Goal: Information Seeking & Learning: Learn about a topic

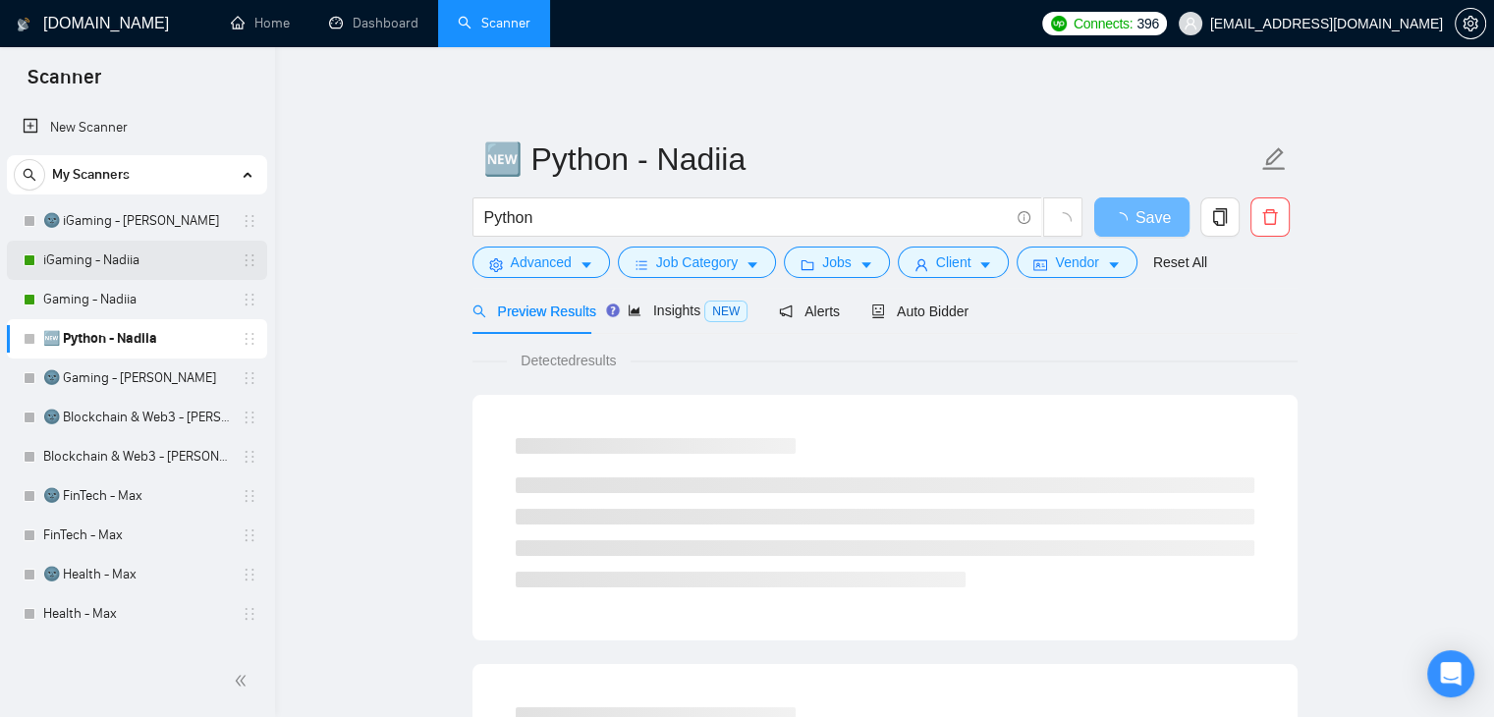
click at [105, 256] on link "iGaming - Nadiia" at bounding box center [136, 260] width 187 height 39
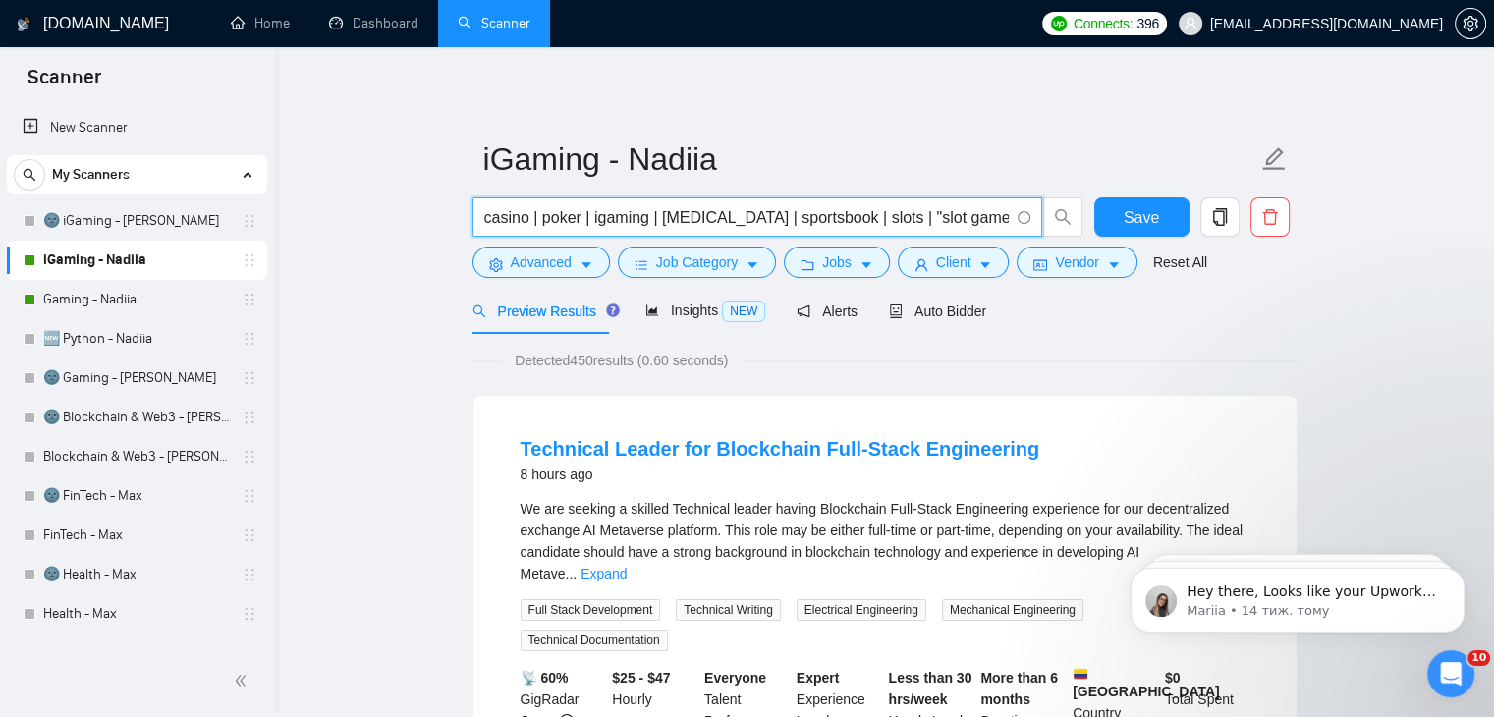
drag, startPoint x: 886, startPoint y: 213, endPoint x: 469, endPoint y: 215, distance: 417.5
click at [469, 215] on div "casino | poker | igaming | [MEDICAL_DATA] | sportsbook | slots | "slot game" | …" at bounding box center [778, 221] width 619 height 49
drag, startPoint x: 794, startPoint y: 217, endPoint x: 1086, endPoint y: 214, distance: 291.8
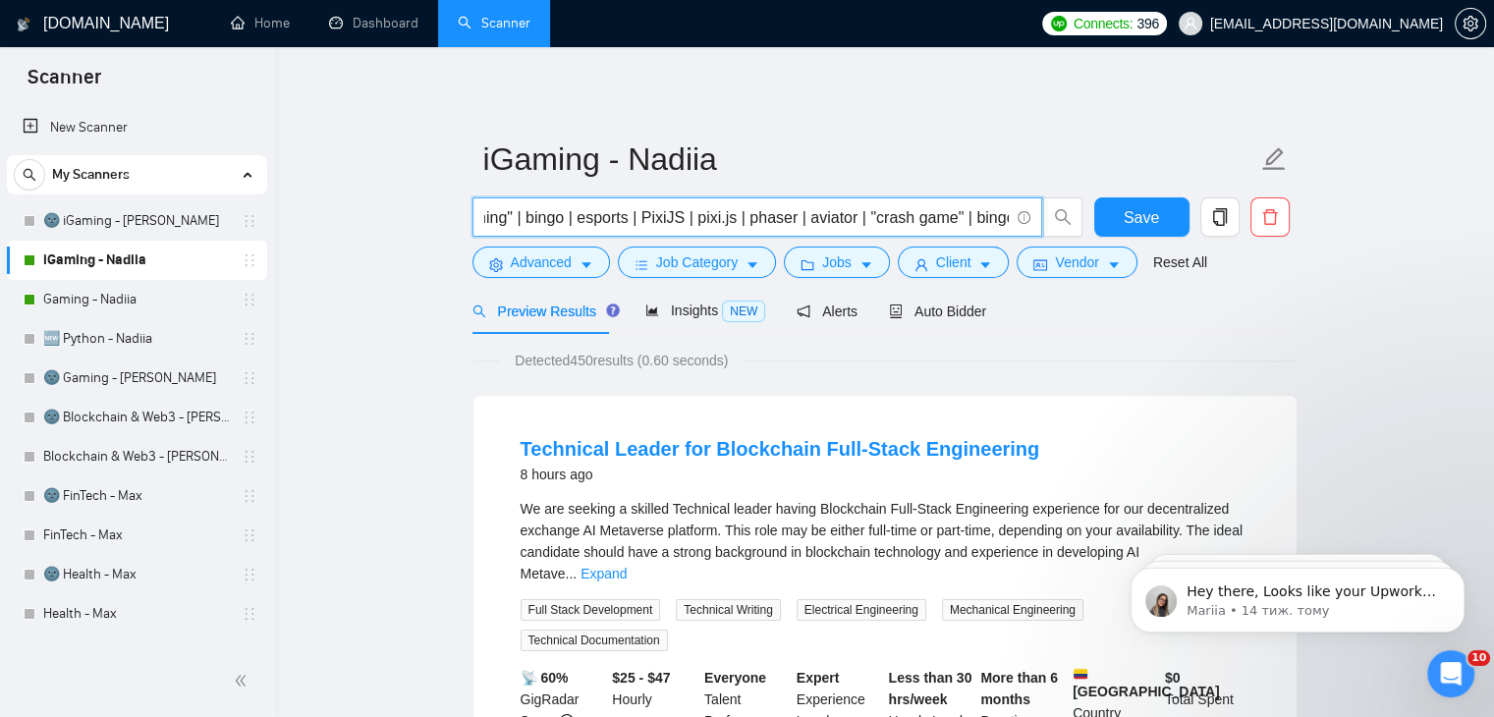
click at [1086, 214] on div "casino | poker | igaming | [MEDICAL_DATA] | sportsbook | slots | "slot game" | …" at bounding box center [778, 221] width 619 height 49
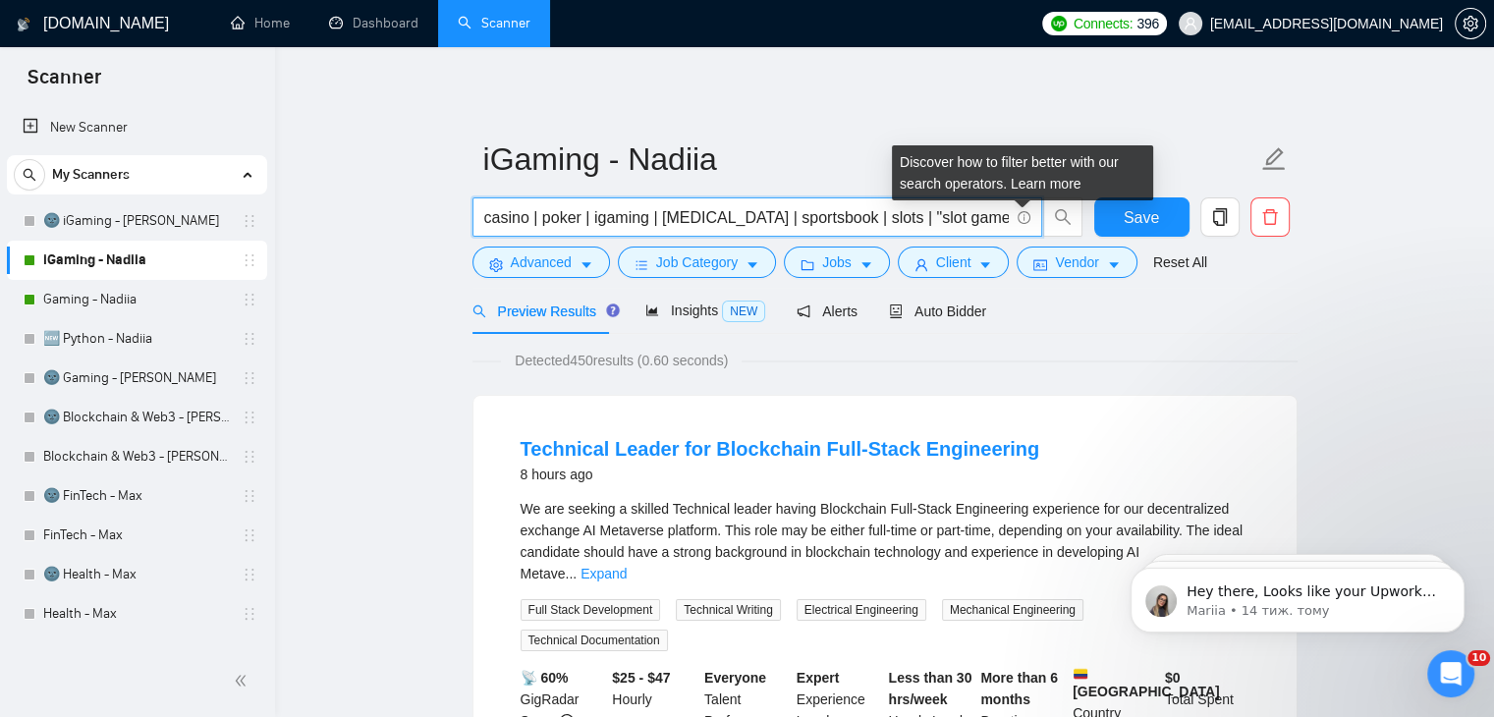
click at [1026, 213] on icon "info-circle" at bounding box center [1024, 217] width 13 height 13
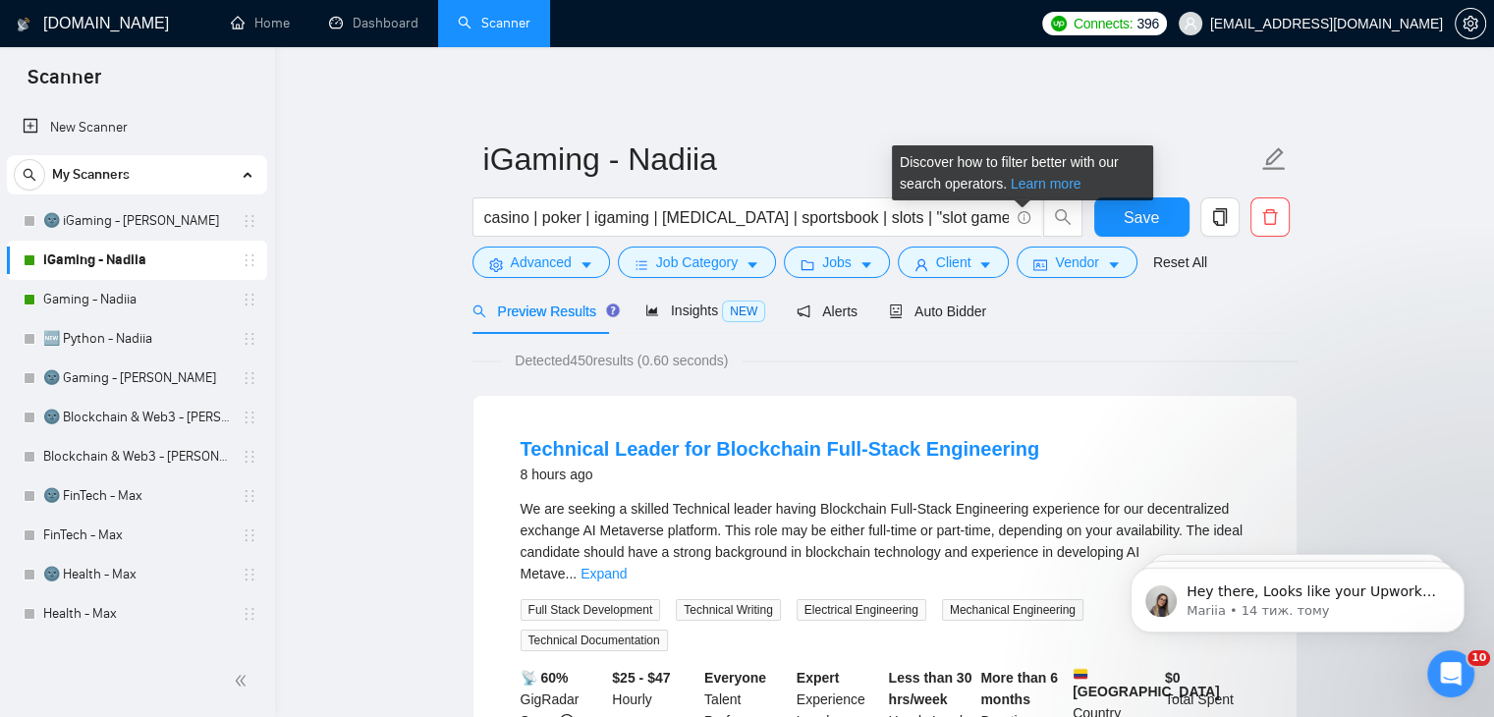
click at [1040, 180] on link "Learn more" at bounding box center [1046, 184] width 71 height 16
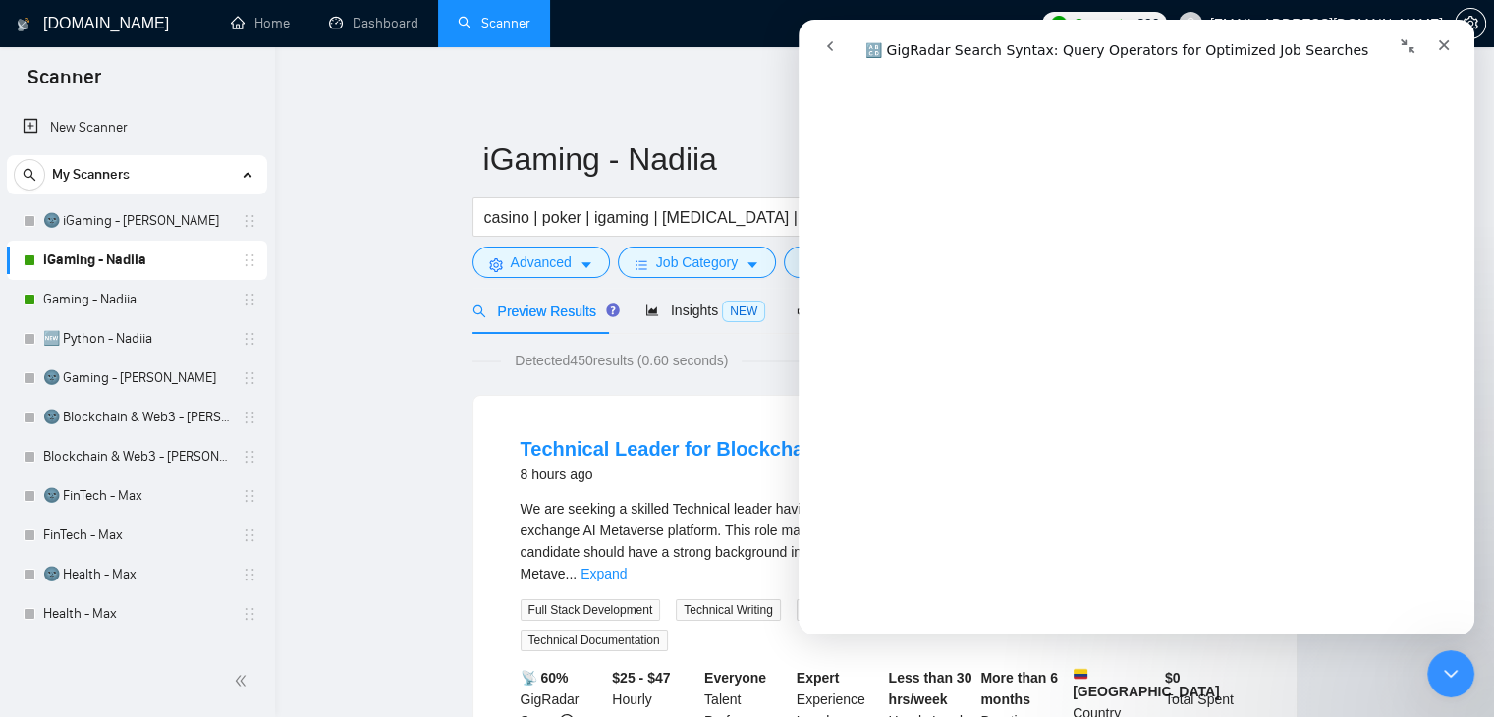
scroll to position [1778, 0]
click at [1442, 40] on icon "Закрити" at bounding box center [1444, 45] width 16 height 16
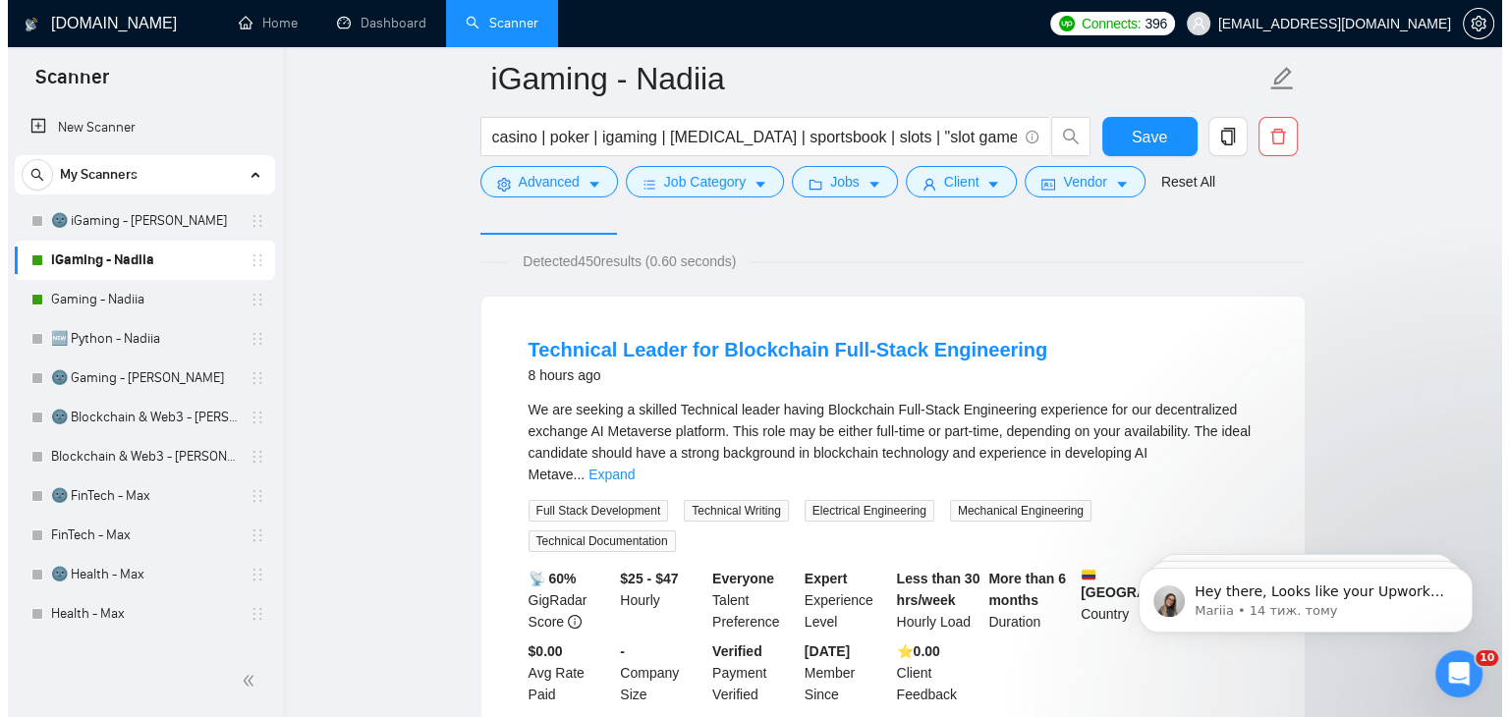
scroll to position [0, 0]
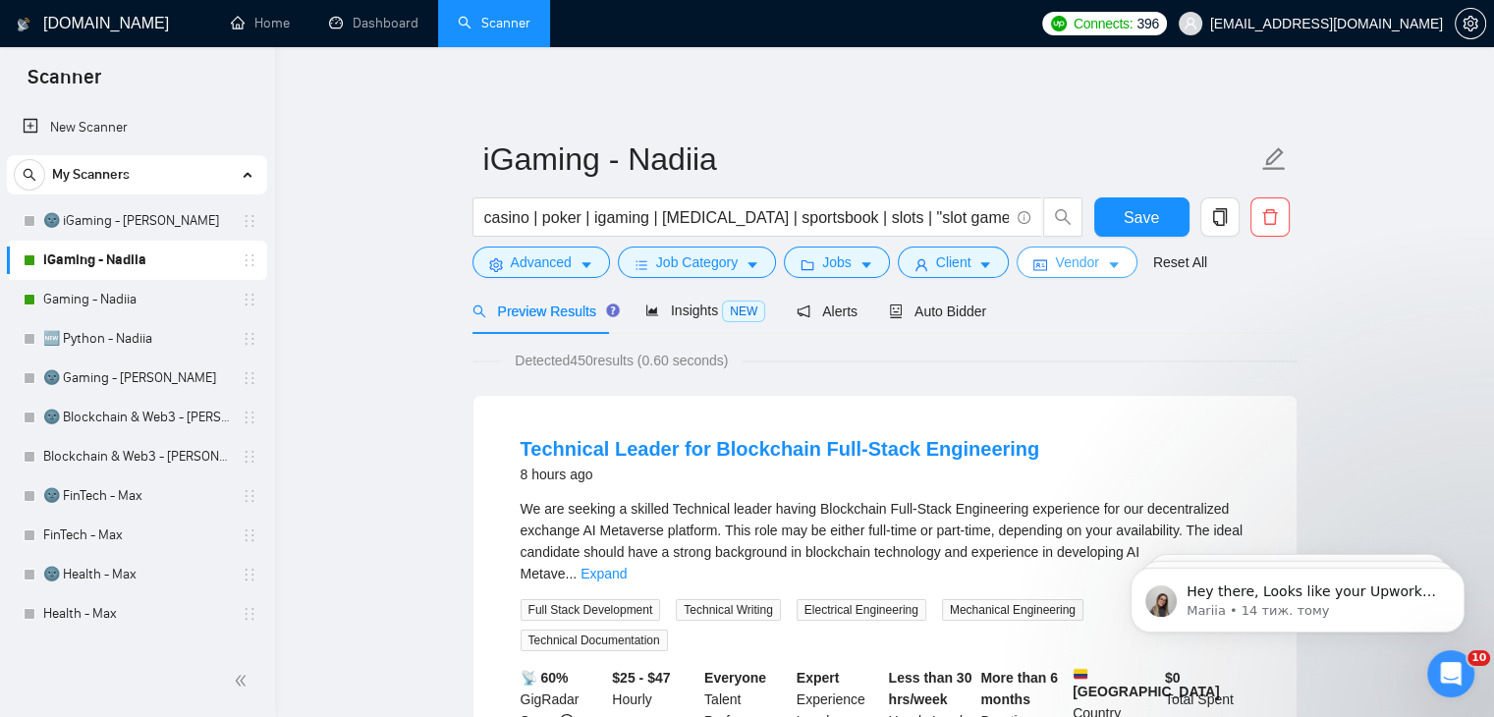
click at [1061, 255] on span "Vendor" at bounding box center [1076, 262] width 43 height 22
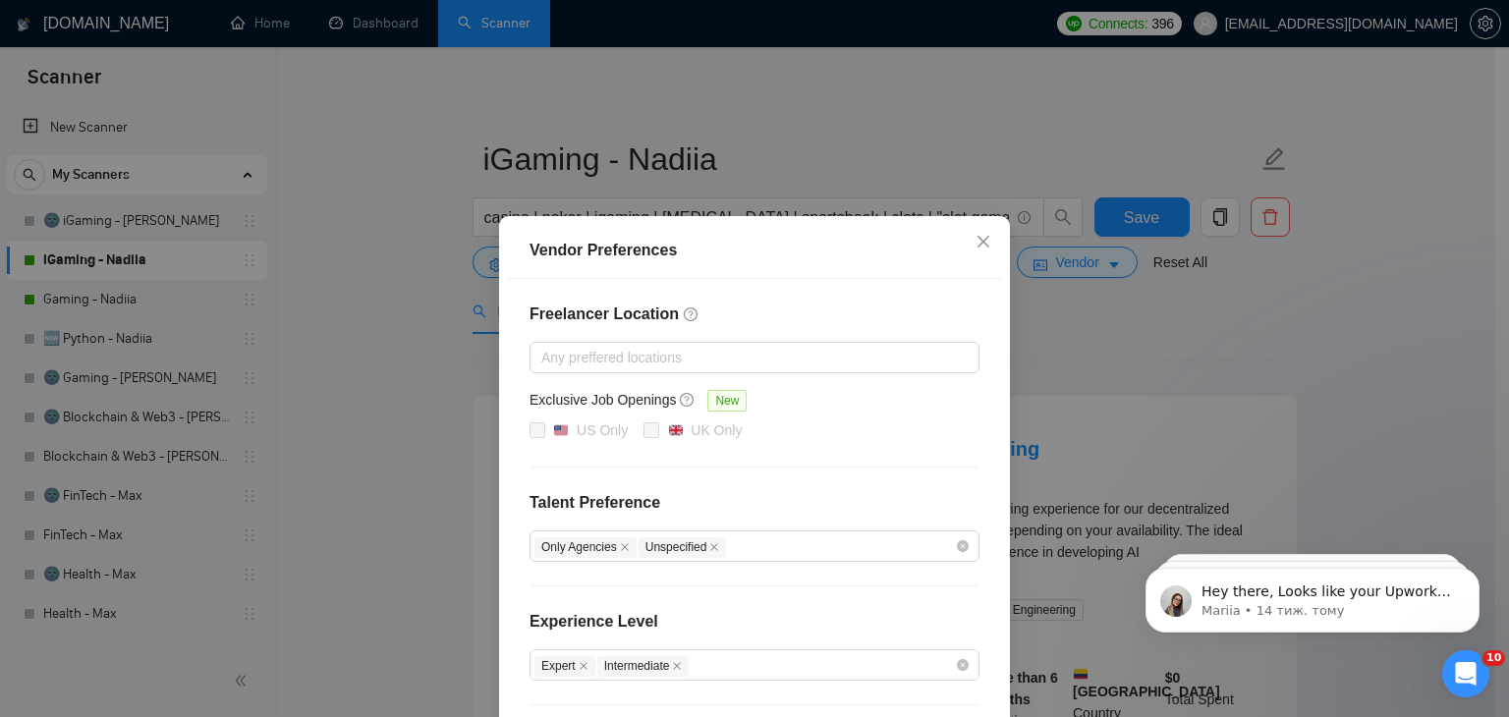
click at [1079, 261] on div "Vendor Preferences Freelancer Location Any preffered locations Exclusive Job Op…" at bounding box center [754, 358] width 1509 height 717
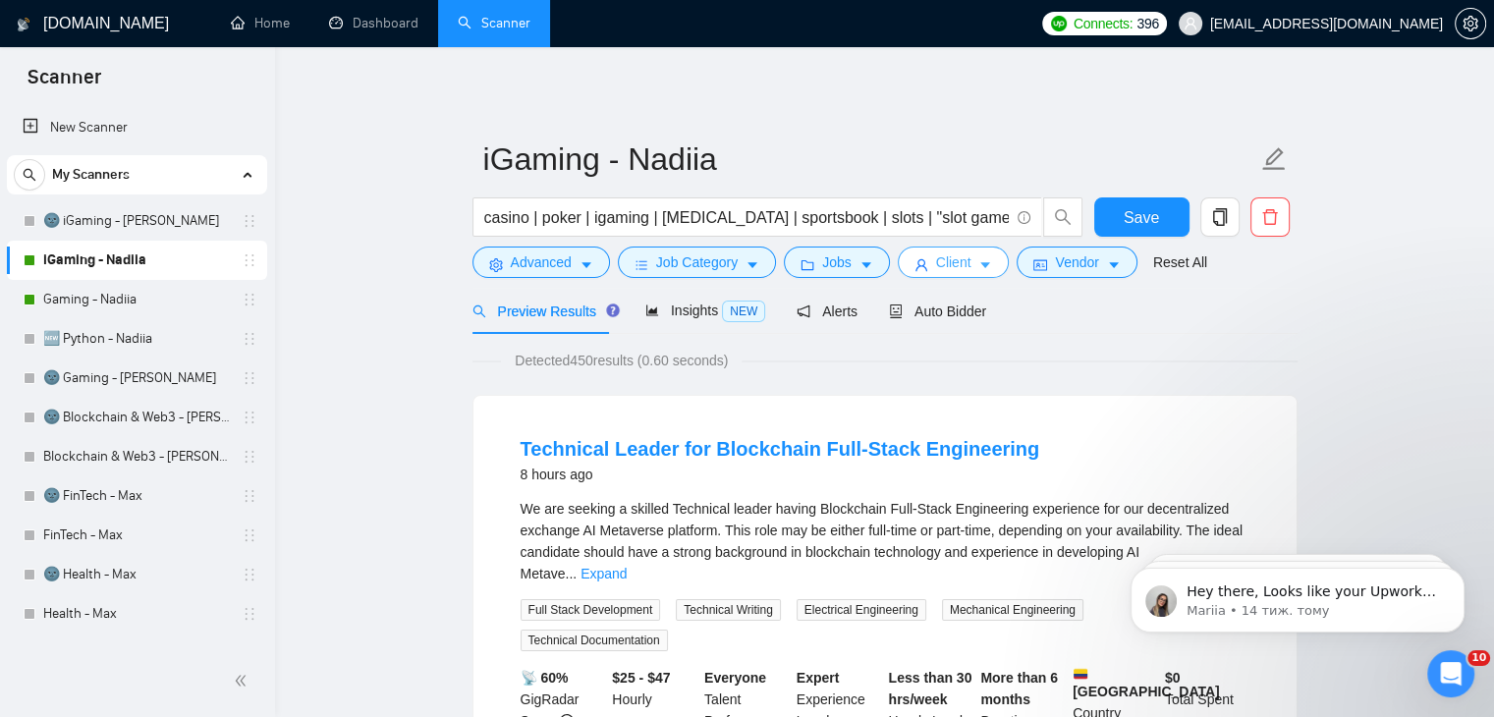
click at [939, 264] on span "Client" at bounding box center [953, 262] width 35 height 22
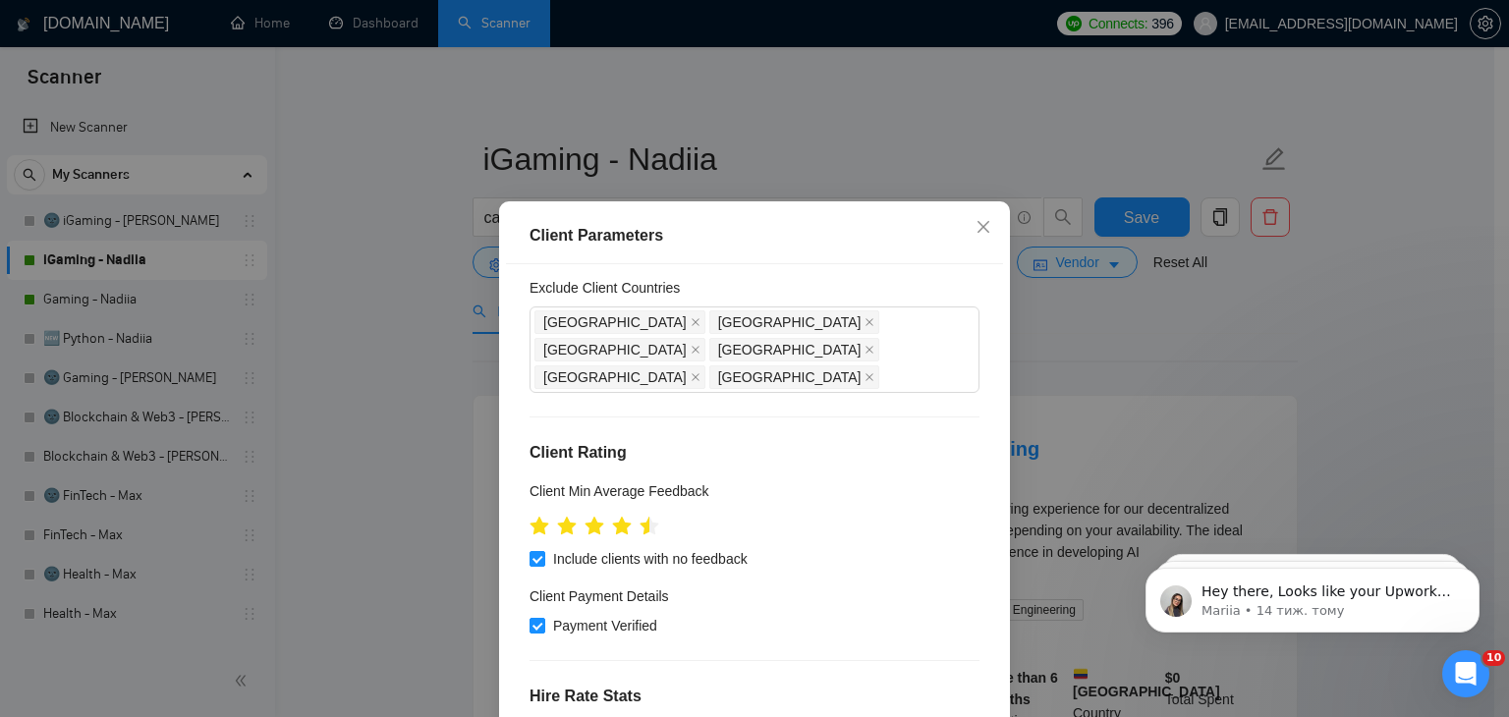
scroll to position [393, 0]
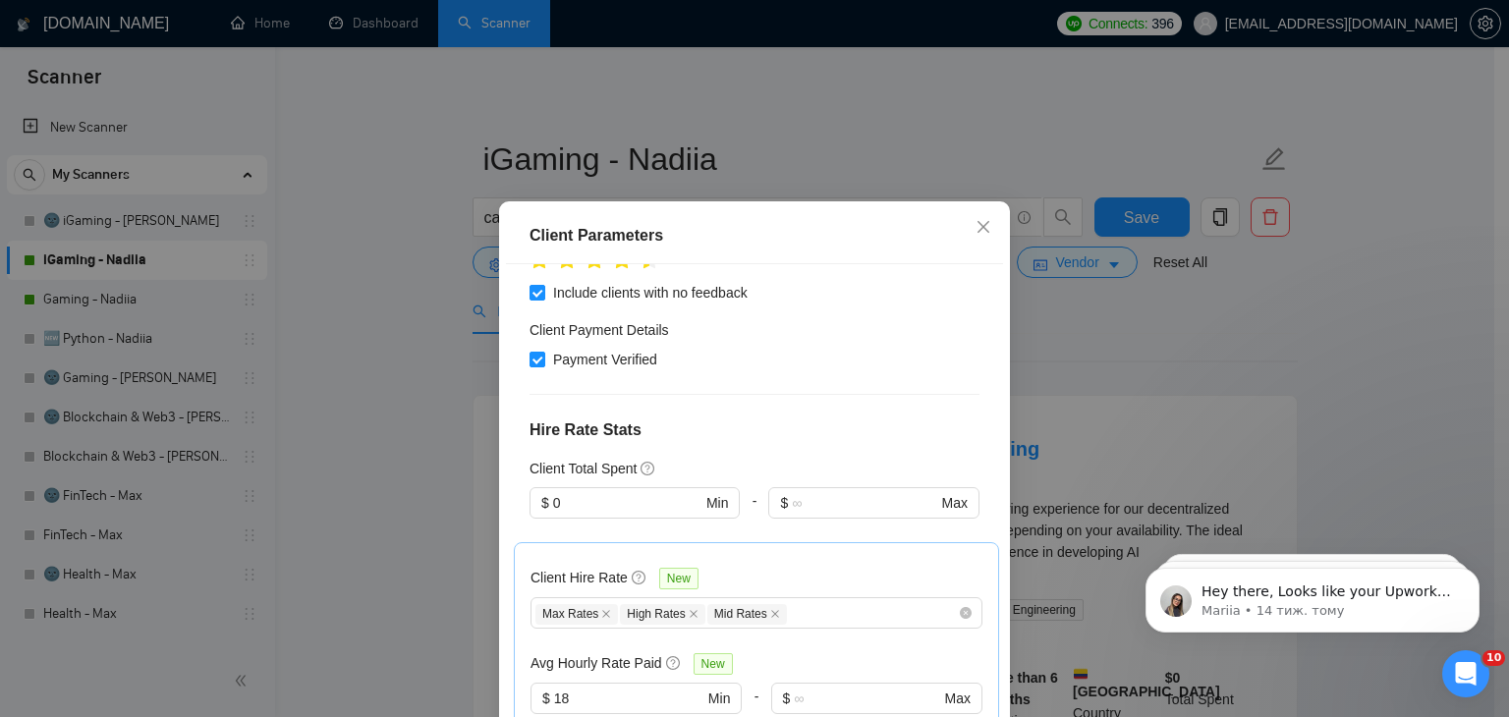
click at [1164, 328] on div "Client Parameters Client Location Include Client Countries Select Exclude Clien…" at bounding box center [754, 358] width 1509 height 717
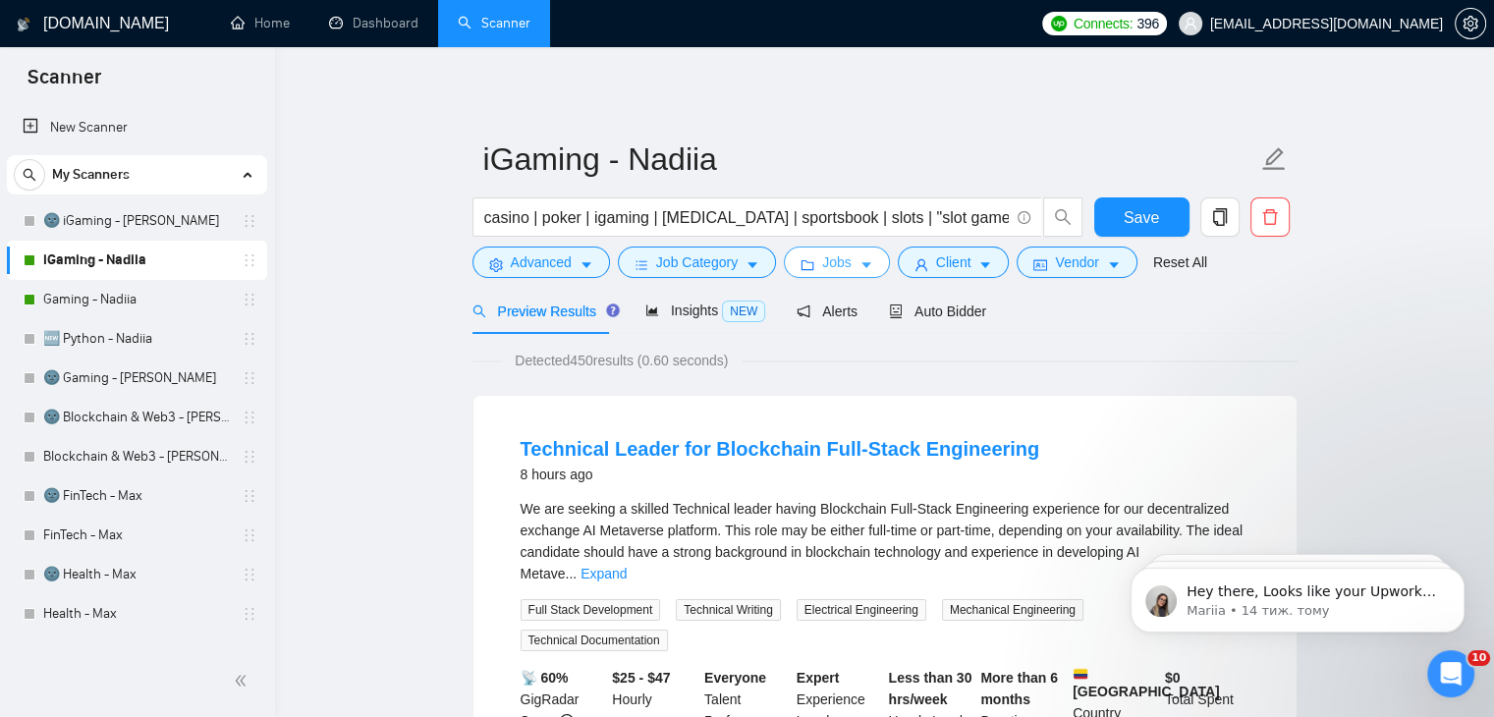
click at [815, 254] on button "Jobs" at bounding box center [837, 262] width 106 height 31
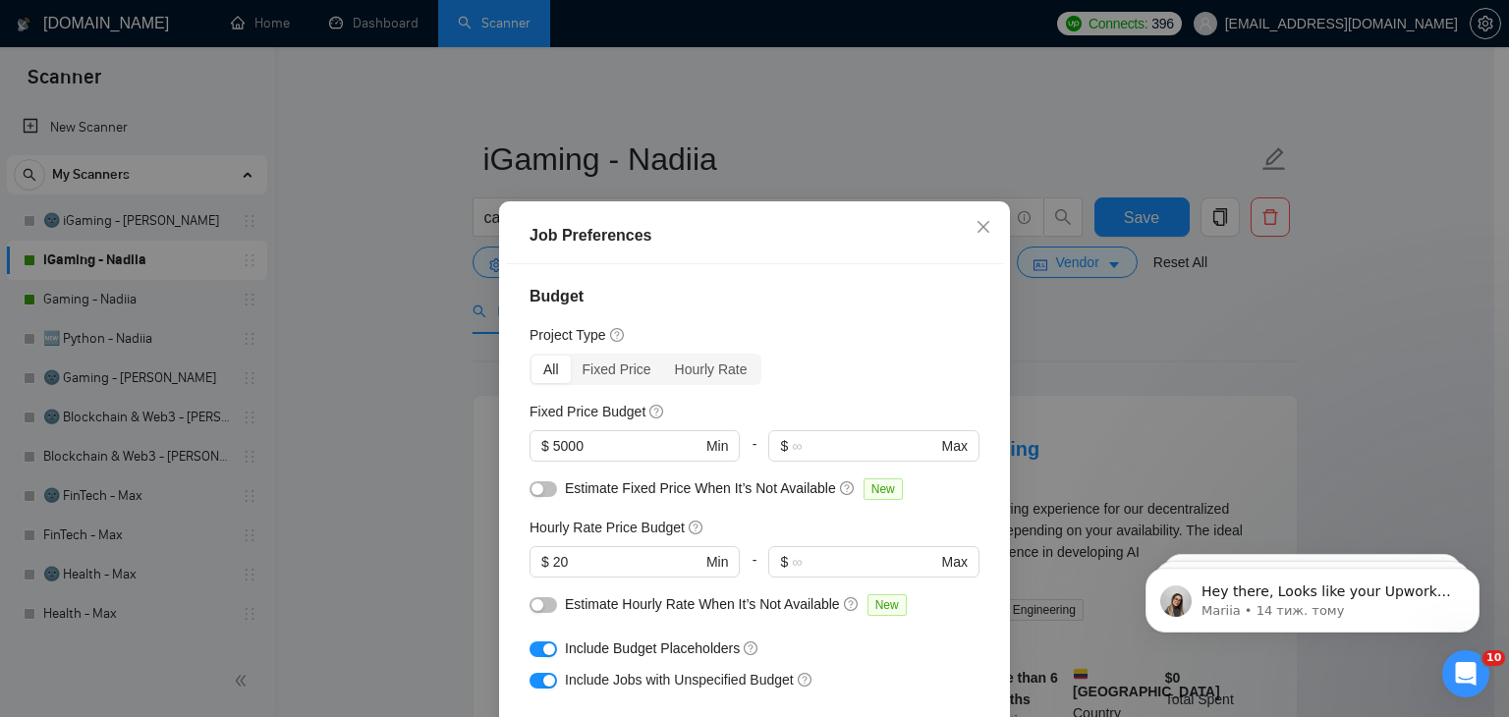
scroll to position [0, 0]
click at [1116, 334] on div "Job Preferences Budget Project Type All Fixed Price Hourly Rate Fixed Price Bud…" at bounding box center [754, 358] width 1509 height 717
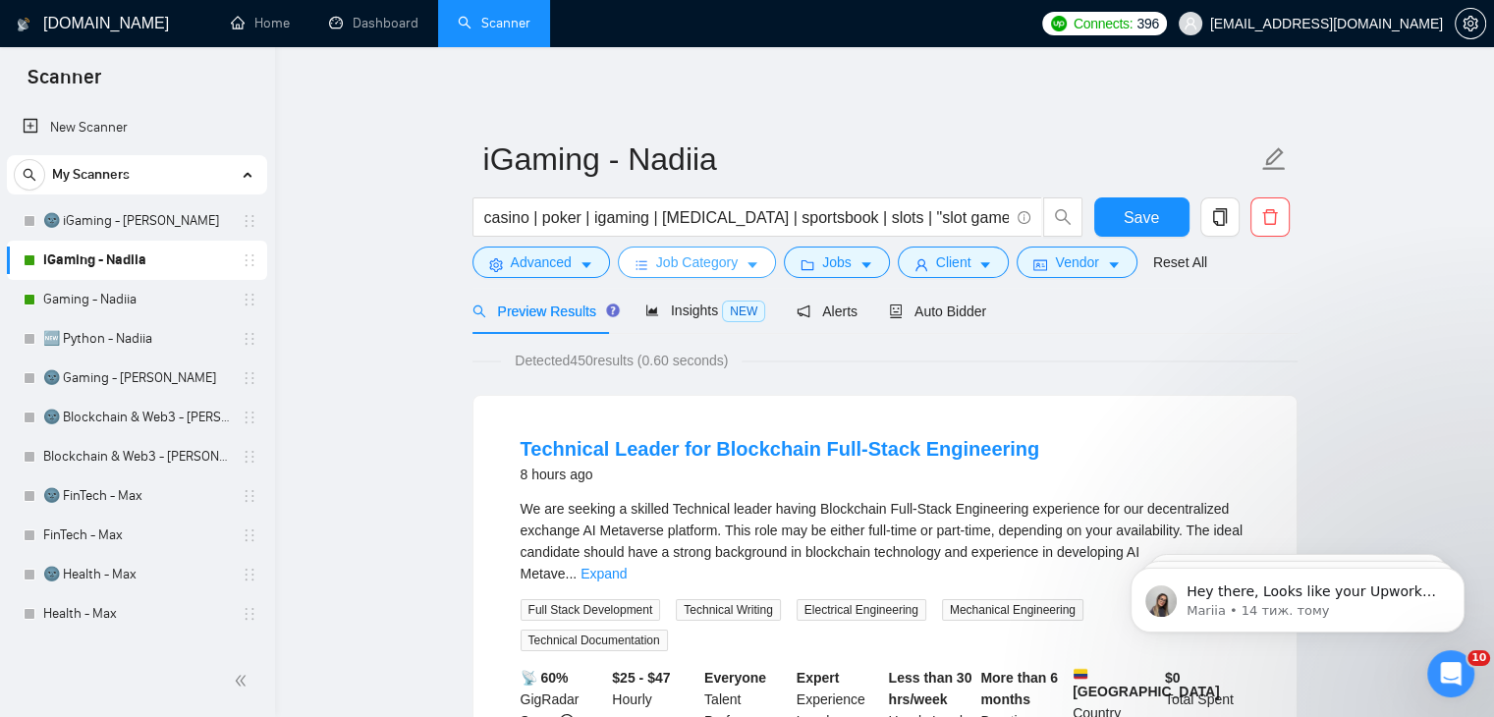
click at [737, 268] on button "Job Category" at bounding box center [697, 262] width 158 height 31
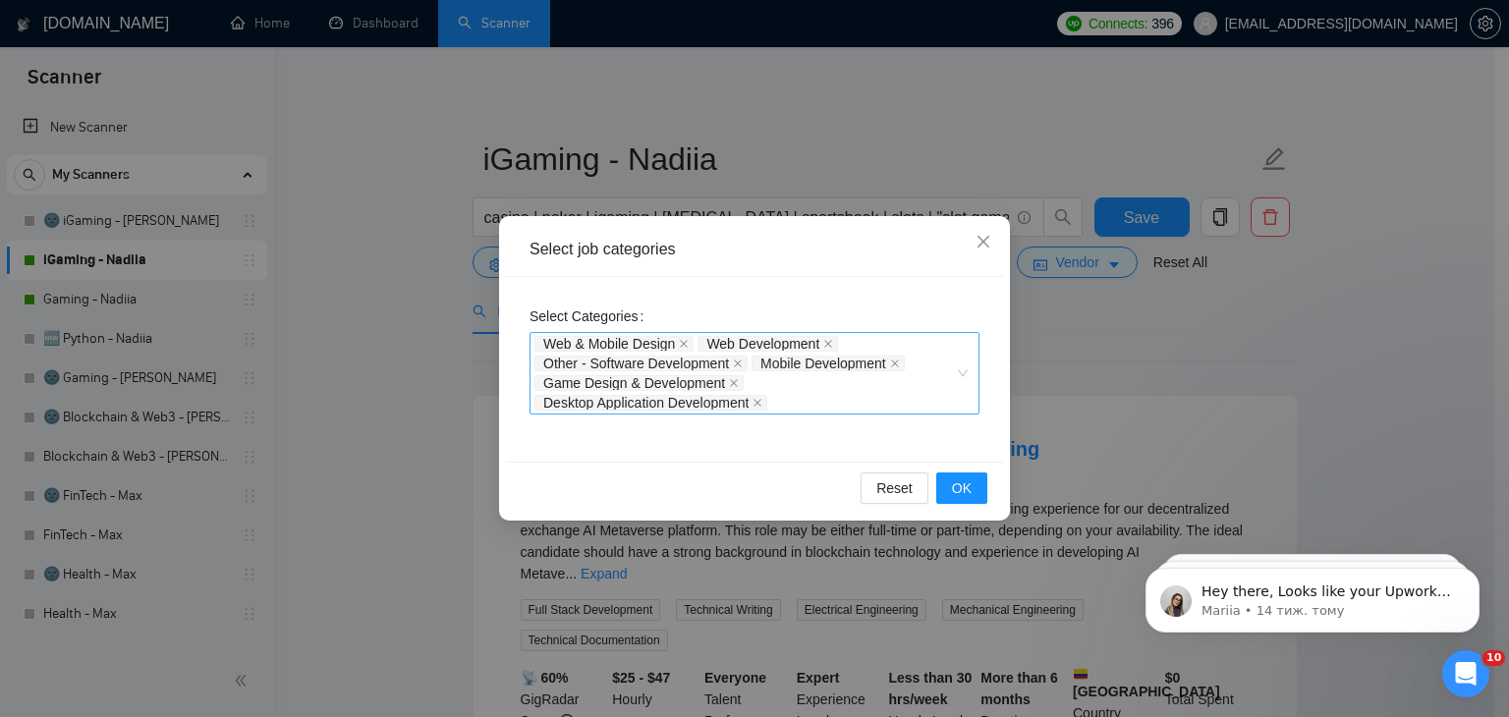
click at [965, 378] on div "Web & Mobile Design Web Development Other - Software Development Mobile Develop…" at bounding box center [755, 373] width 450 height 83
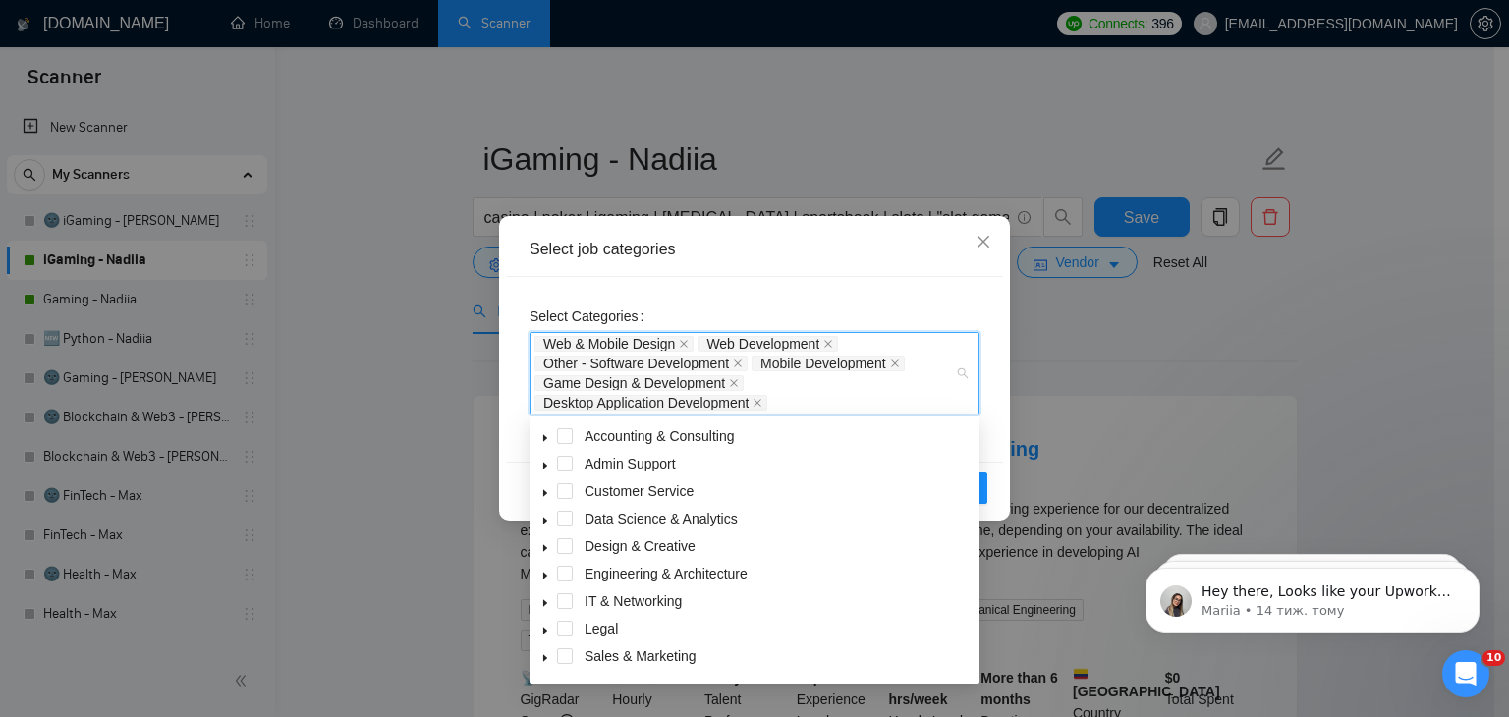
click at [1140, 347] on div "Select job categories Select Categories Web & Mobile Design Web Development Oth…" at bounding box center [754, 358] width 1509 height 717
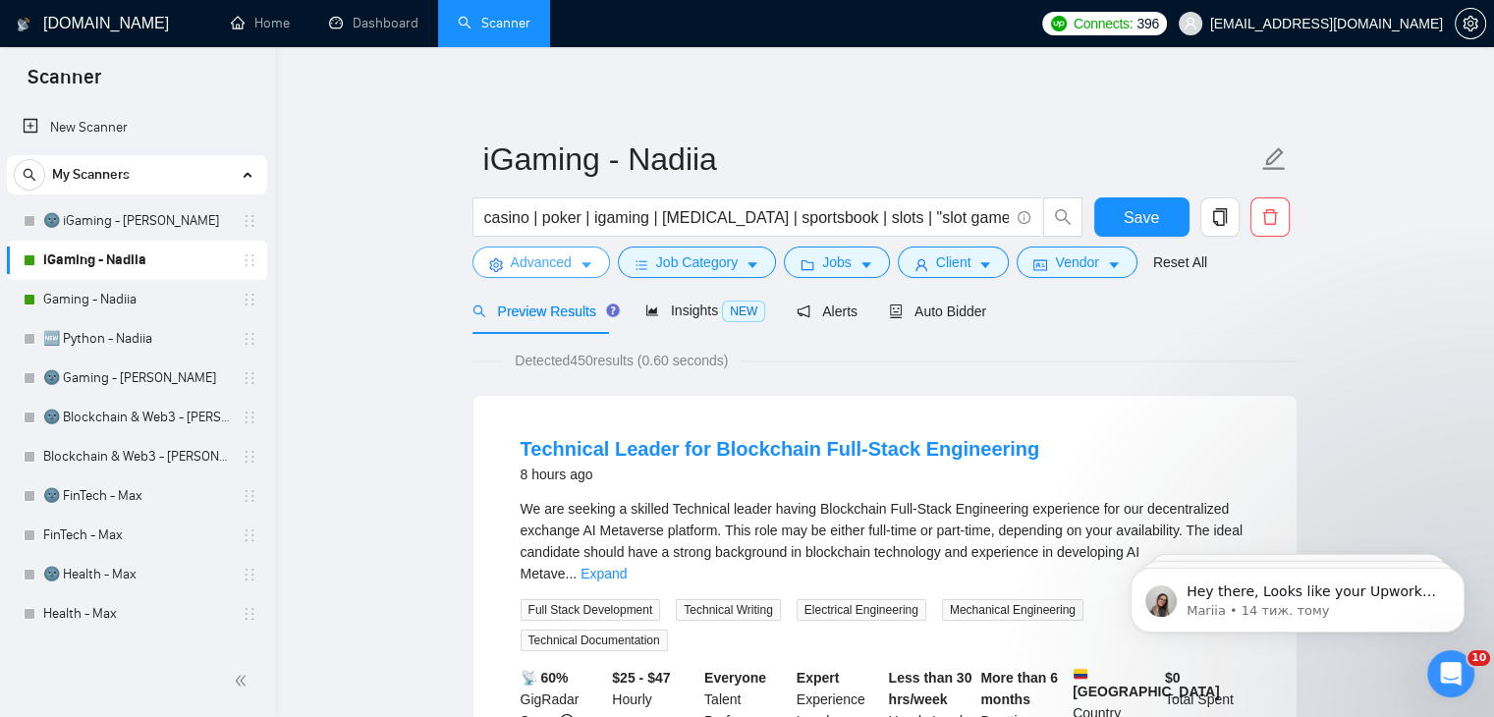
click at [582, 268] on icon "caret-down" at bounding box center [587, 265] width 14 height 14
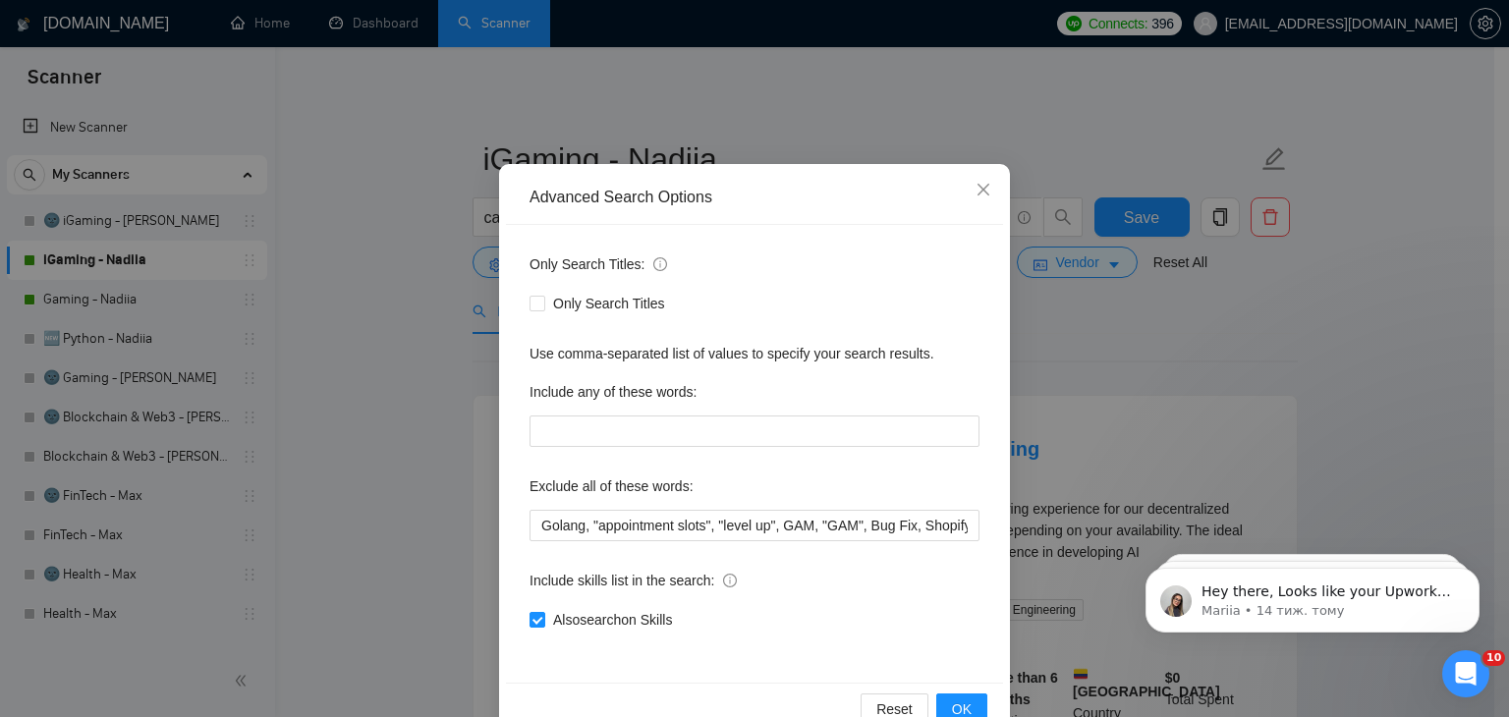
scroll to position [100, 0]
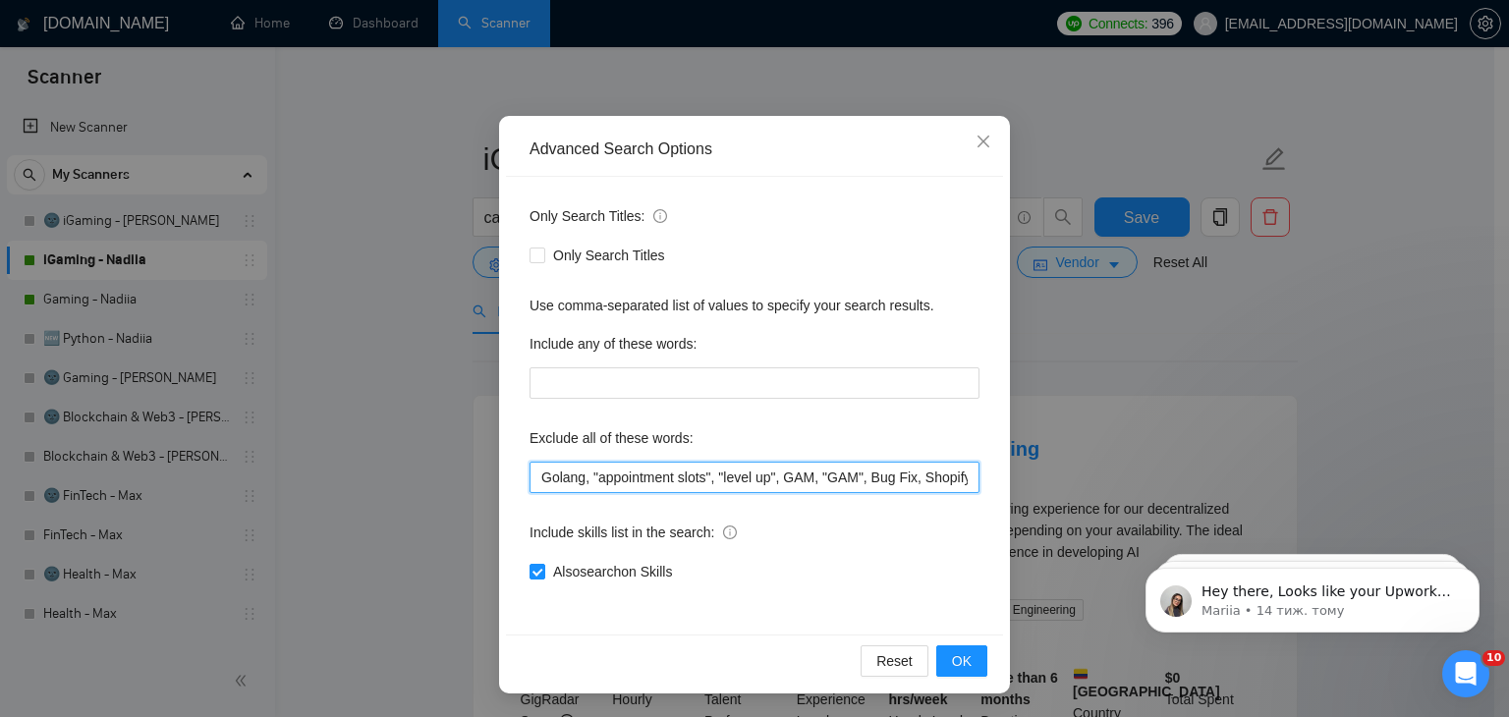
click at [579, 476] on input "Golang, "appointment slots", "level up", GAM, "GAM", Bug Fix, Shopify, "code re…" at bounding box center [755, 477] width 450 height 31
click at [557, 476] on input "Golang, "appointment slots", "level up", GAM, "GAM", Bug Fix, Shopify, "code re…" at bounding box center [755, 477] width 450 height 31
drag, startPoint x: 557, startPoint y: 476, endPoint x: 306, endPoint y: 482, distance: 251.6
click at [306, 482] on div "Advanced Search Options Only Search Titles: Only Search Titles Use comma-separa…" at bounding box center [754, 358] width 1509 height 717
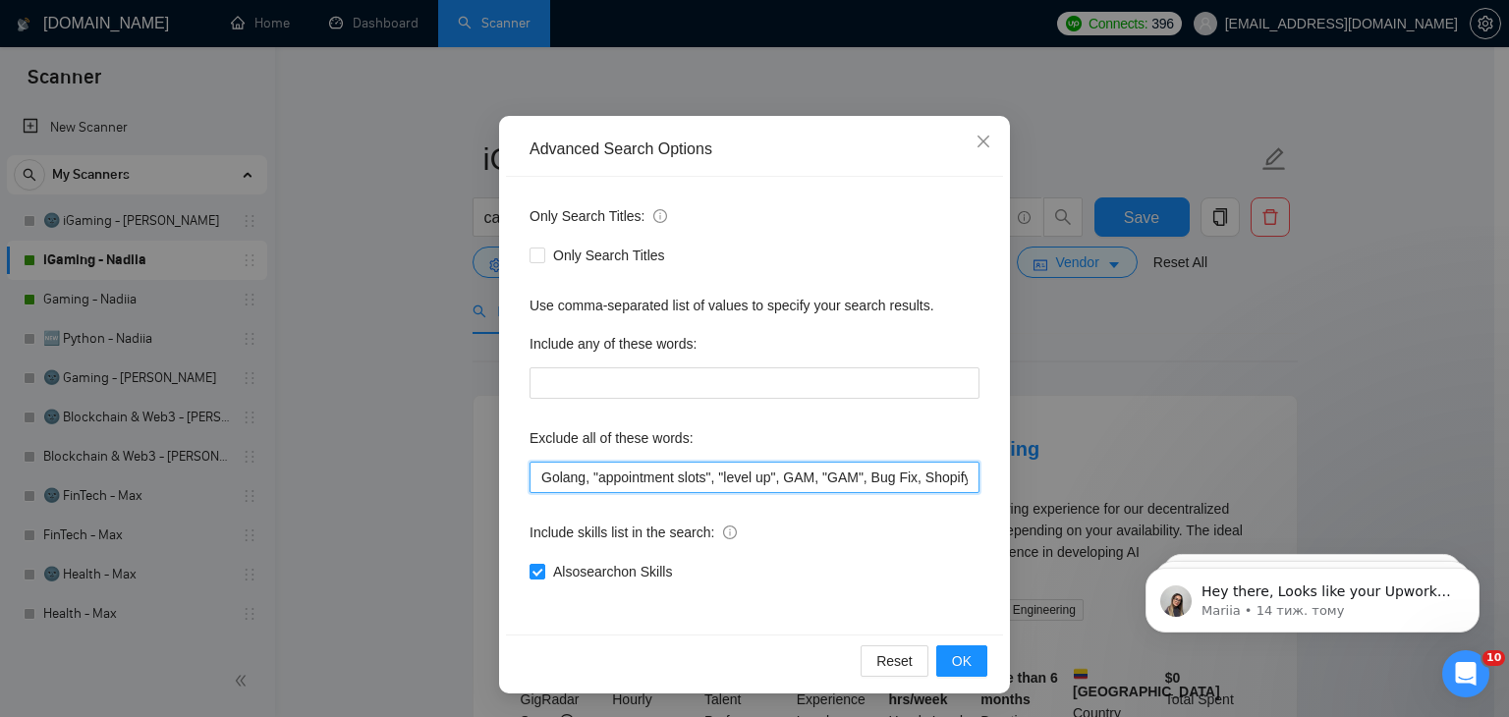
click at [570, 485] on input "Golang, "appointment slots", "level up", GAM, "GAM", Bug Fix, Shopify, "code re…" at bounding box center [755, 477] width 450 height 31
click at [751, 602] on div "Only Search Titles: Only Search Titles Use comma-separated list of values to sp…" at bounding box center [754, 406] width 497 height 458
